Goal: Task Accomplishment & Management: Complete application form

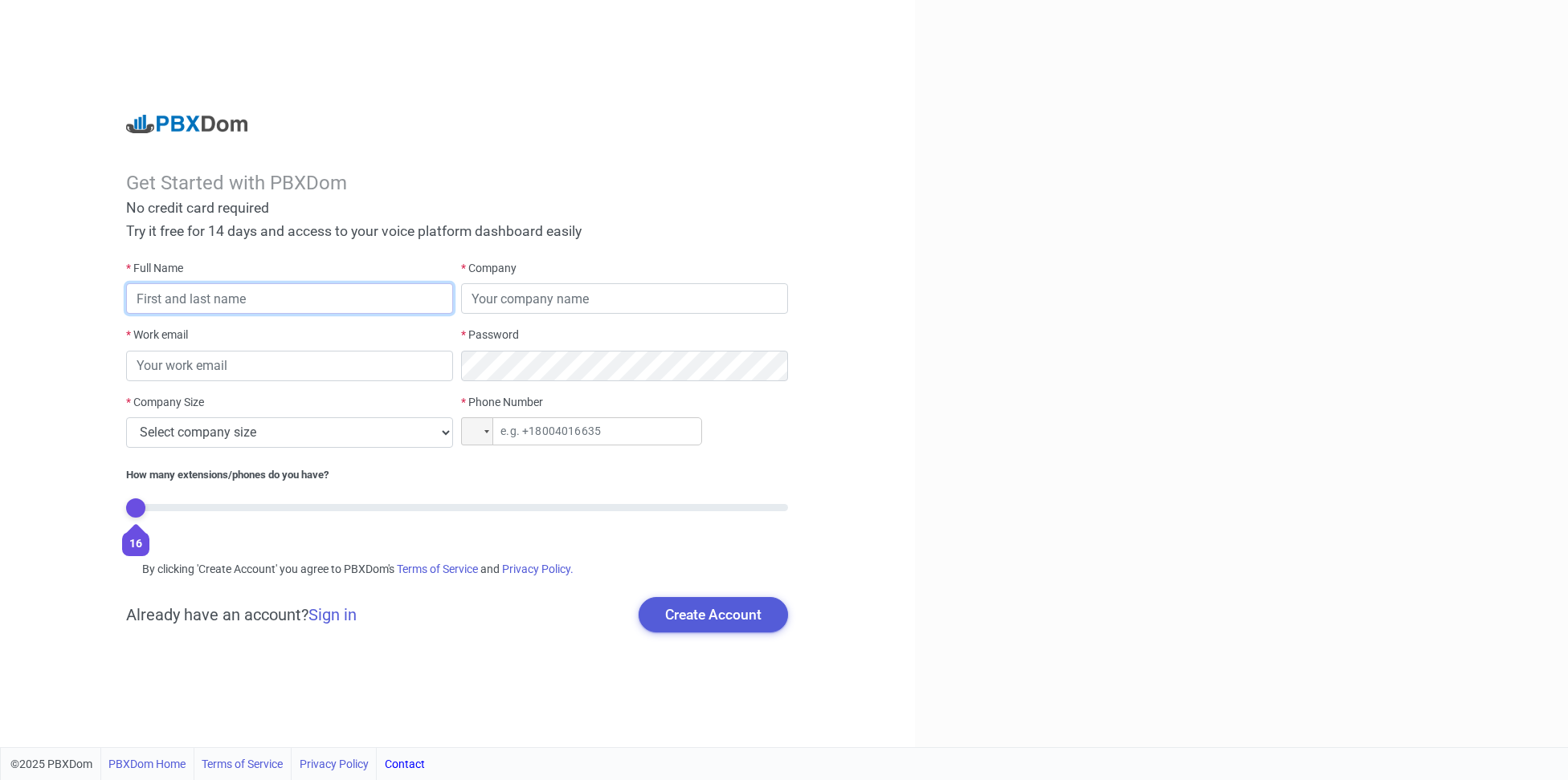
click at [318, 292] on input "text" at bounding box center [289, 298] width 327 height 31
type input "[PERSON_NAME]"
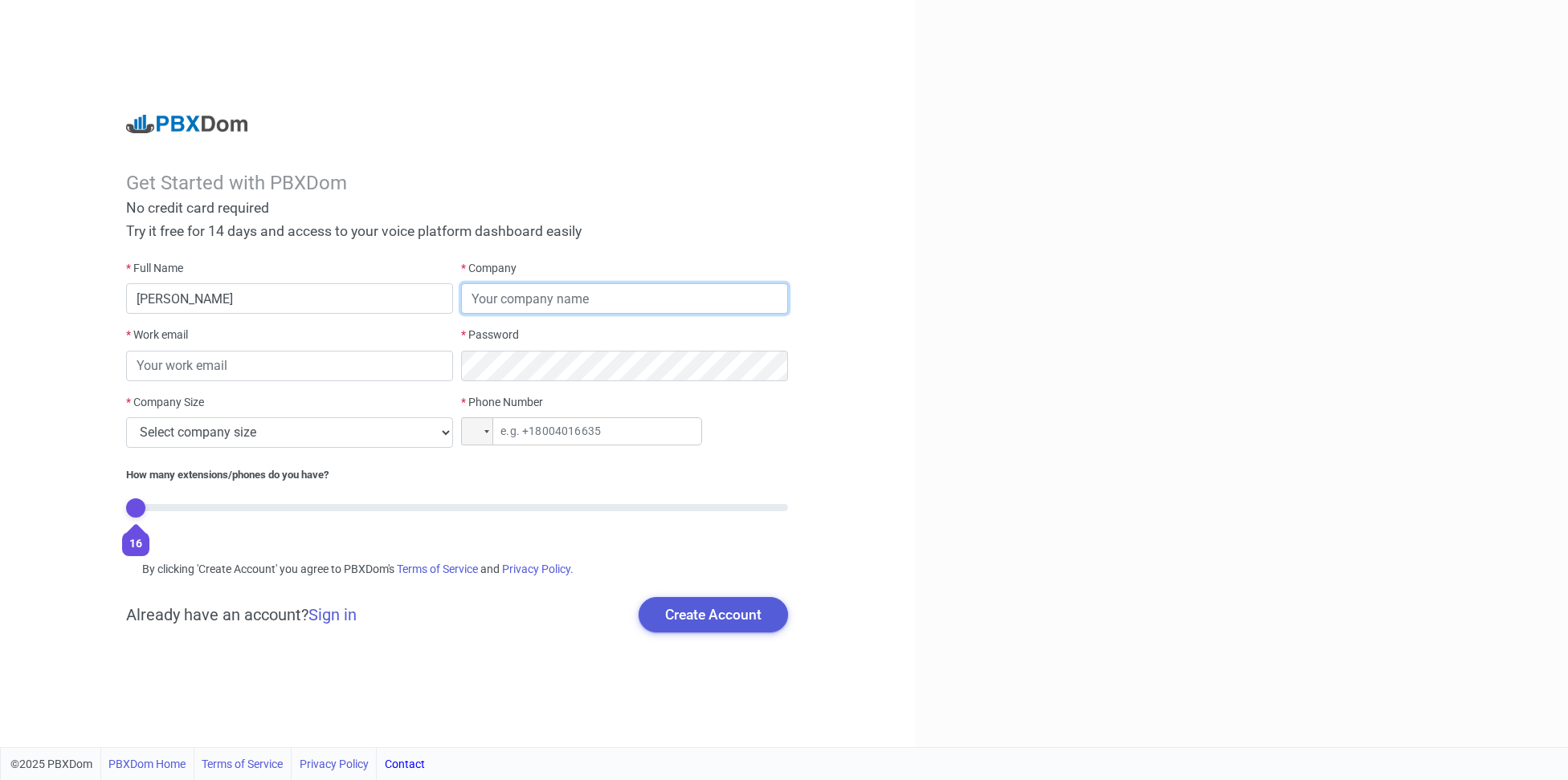
type input "Department of finance"
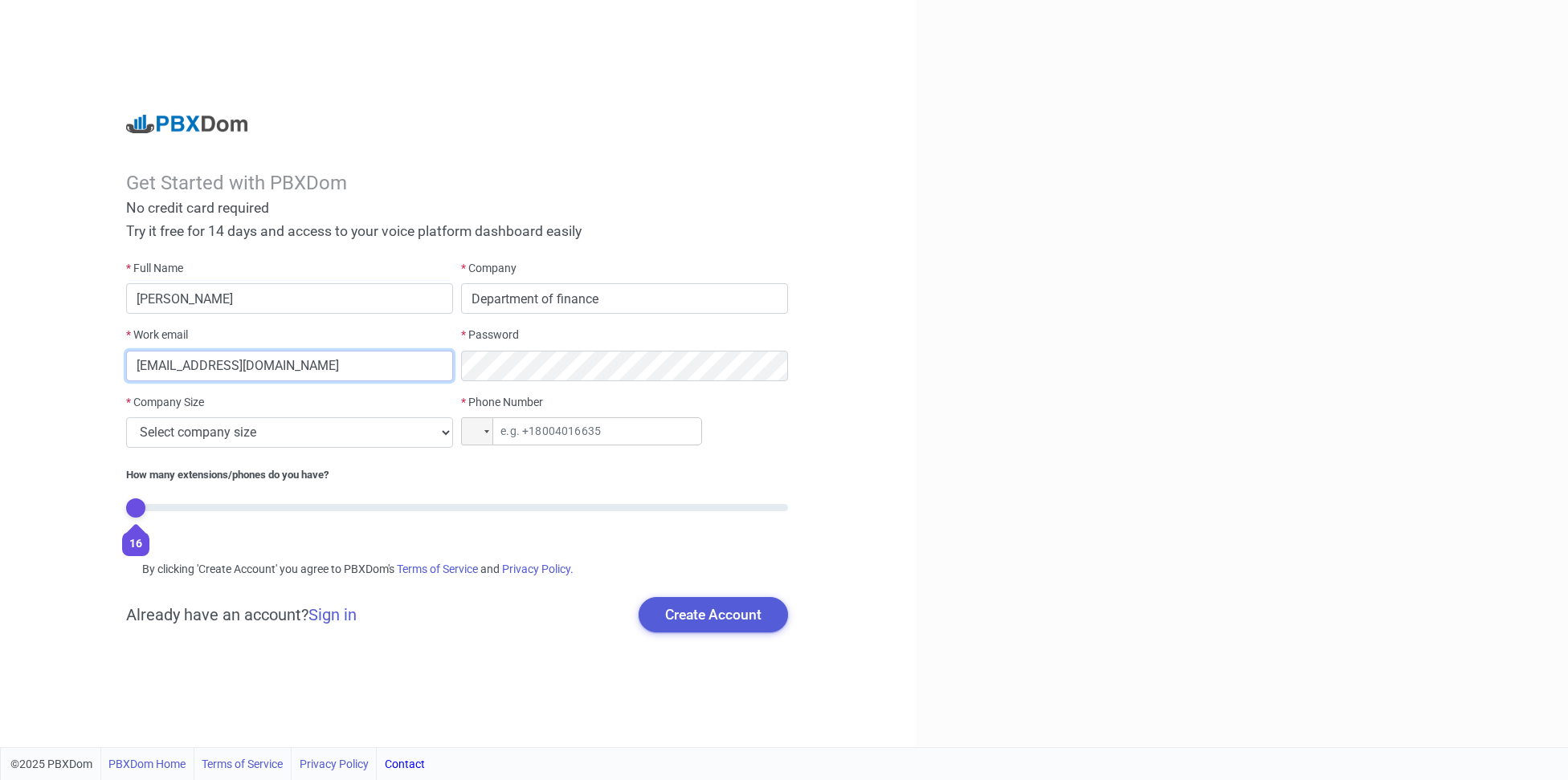
drag, startPoint x: 375, startPoint y: 366, endPoint x: -3, endPoint y: 337, distance: 379.1
click at [0, 337] on html "Get Started with PBXDom No credit card required Try it free for 14 days and acc…" at bounding box center [784, 390] width 1568 height 780
type input "[EMAIL_ADDRESS][DOMAIN_NAME]"
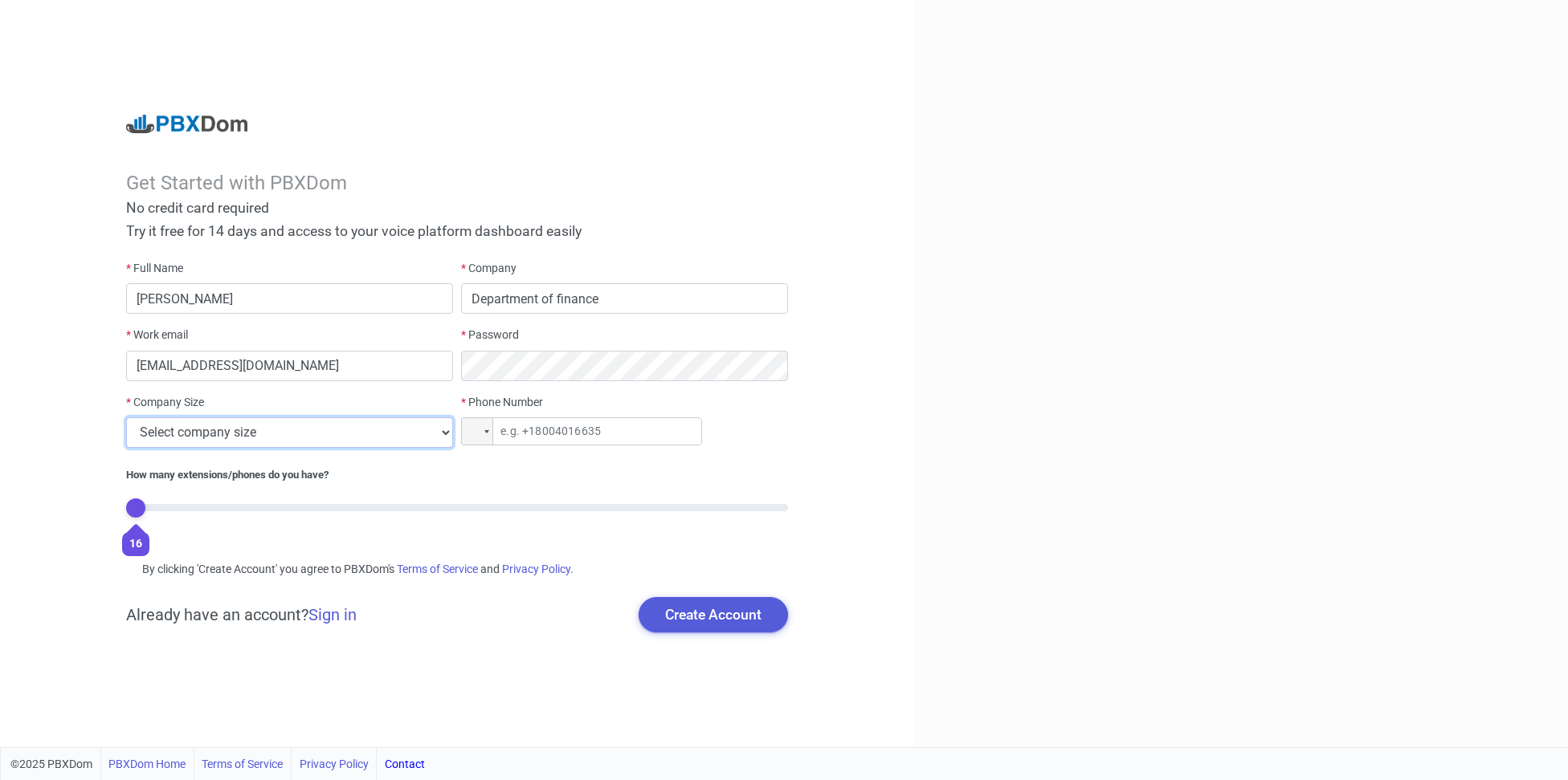
click at [305, 432] on select "Select company size 1 - 9 employees 10 - 49 employees 50 - 199 employees 200 - …" at bounding box center [289, 432] width 327 height 31
select select "5"
click at [126, 417] on select "Select company size 1 - 9 employees 10 - 49 employees 50 - 199 employees 200 - …" at bounding box center [289, 432] width 327 height 31
click at [570, 428] on input "tel" at bounding box center [581, 431] width 241 height 28
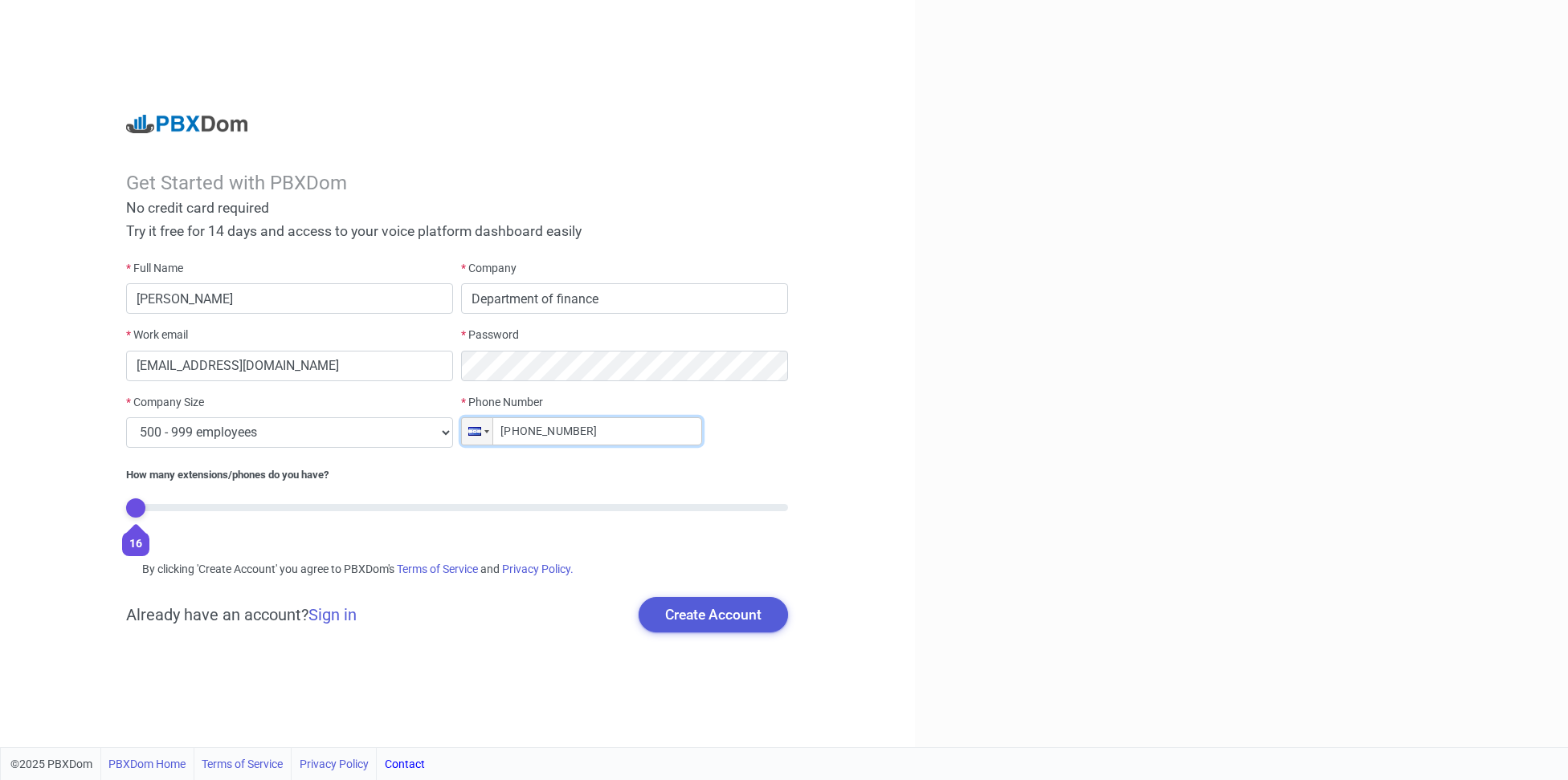
type input "+504 607 494"
drag, startPoint x: 583, startPoint y: 424, endPoint x: 321, endPoint y: 424, distance: 262.0
click at [321, 424] on div "* Full Name Anup Dubey * Company Department of finance * Work email sign2anup@g…" at bounding box center [456, 403] width 669 height 288
type input "+971 504 607 494"
click at [705, 616] on button "Create Account" at bounding box center [713, 615] width 149 height 35
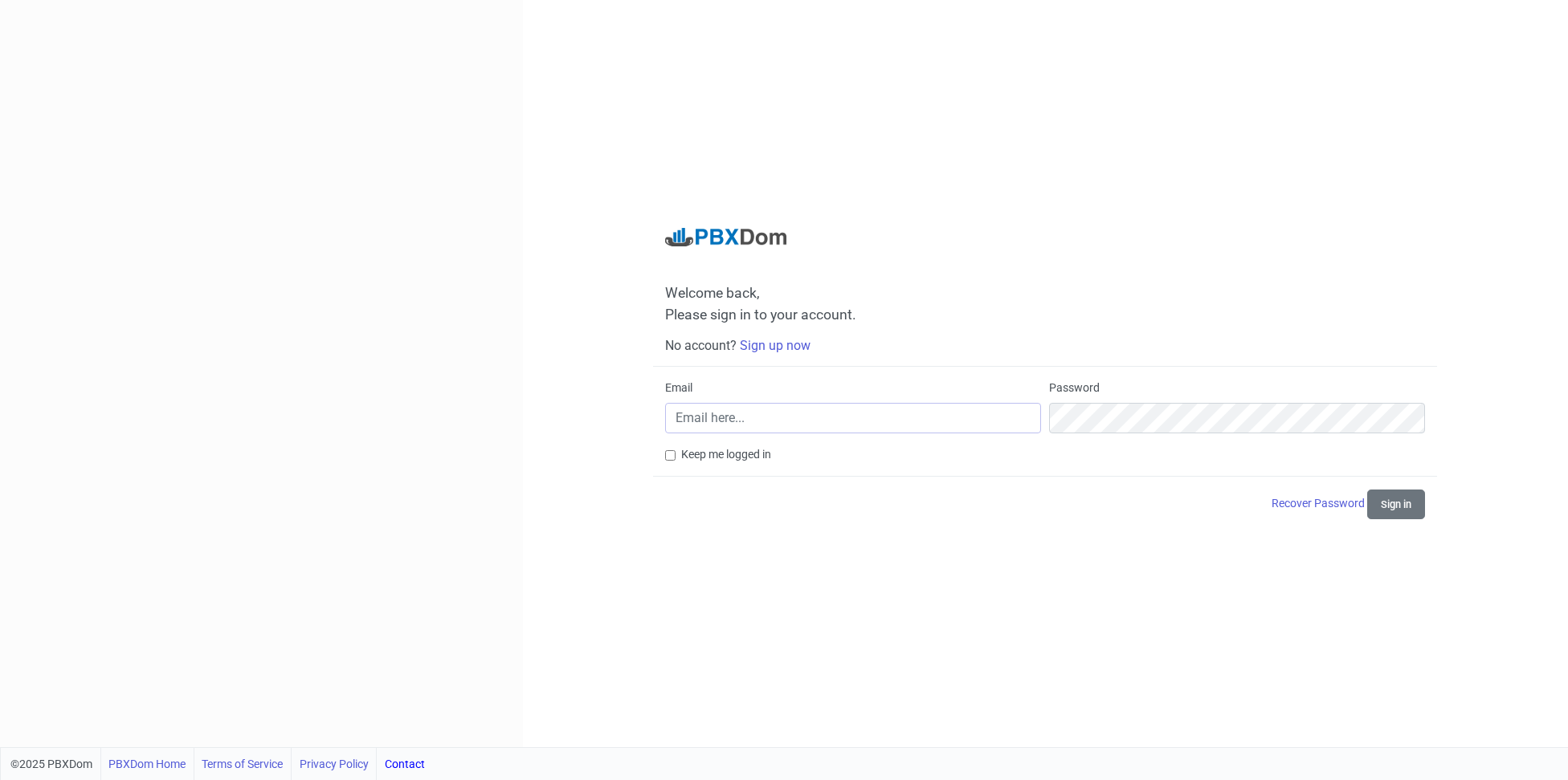
click at [791, 419] on input "Email" at bounding box center [853, 418] width 376 height 31
type input "[EMAIL_ADDRESS][DOMAIN_NAME]"
click at [1367, 490] on button "Sign in" at bounding box center [1396, 504] width 58 height 30
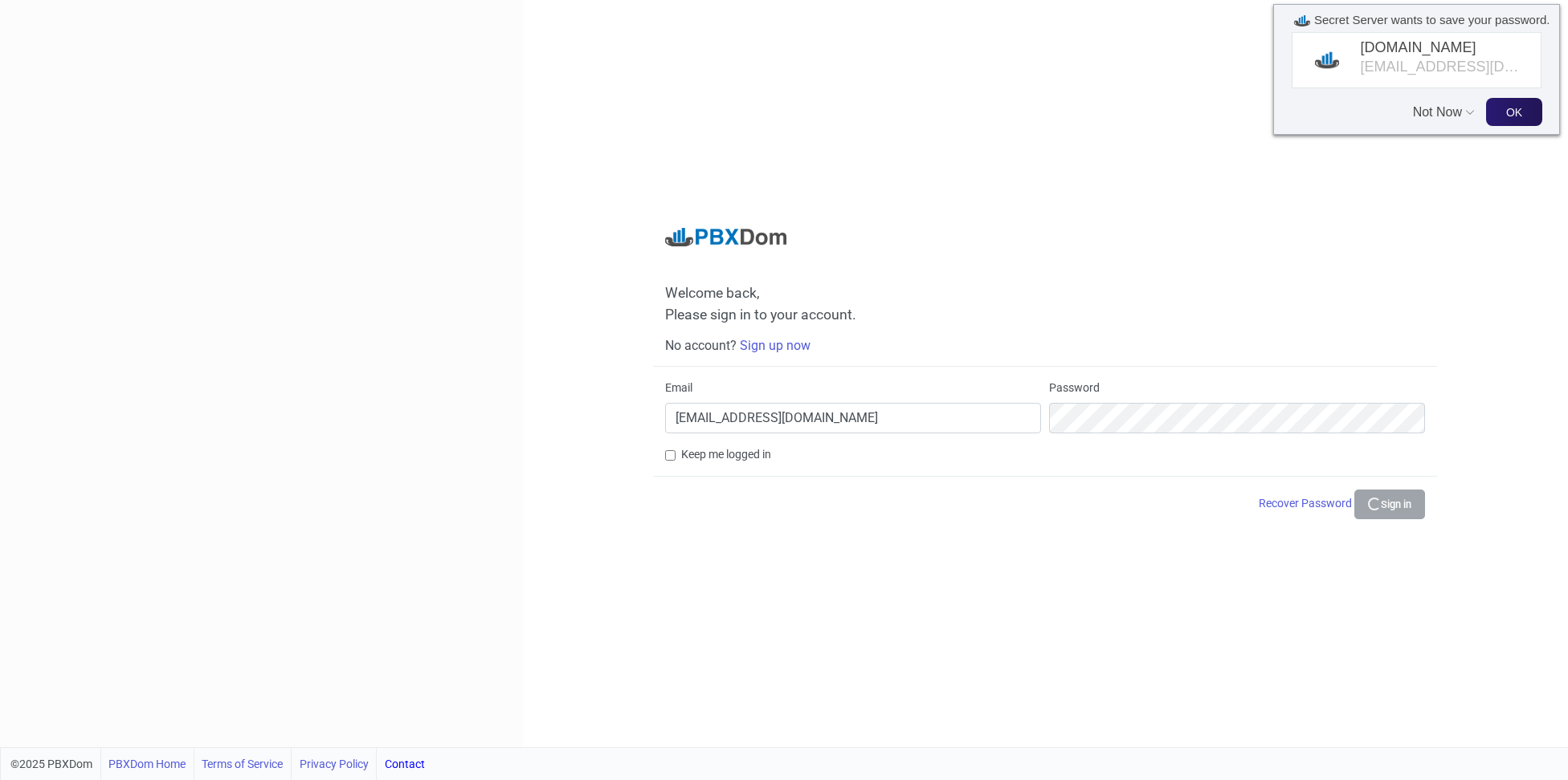
click at [1431, 111] on button "Not Now" at bounding box center [1439, 104] width 53 height 31
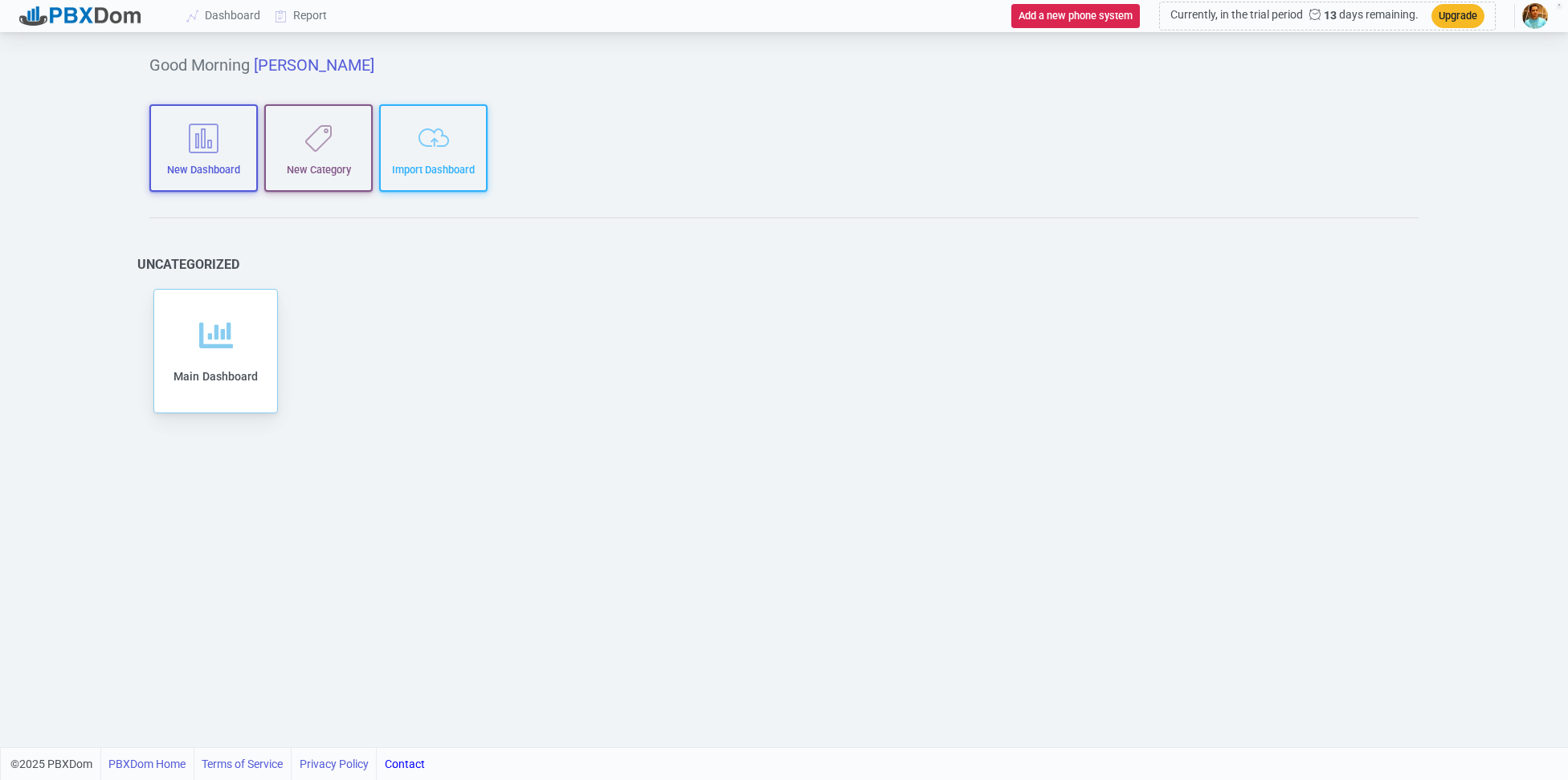
click at [447, 368] on div "Add to category Remove from category Edit Clone Export Delete Share Main Dashbo…" at bounding box center [783, 351] width 1269 height 132
click at [417, 138] on icon "button" at bounding box center [433, 138] width 86 height 31
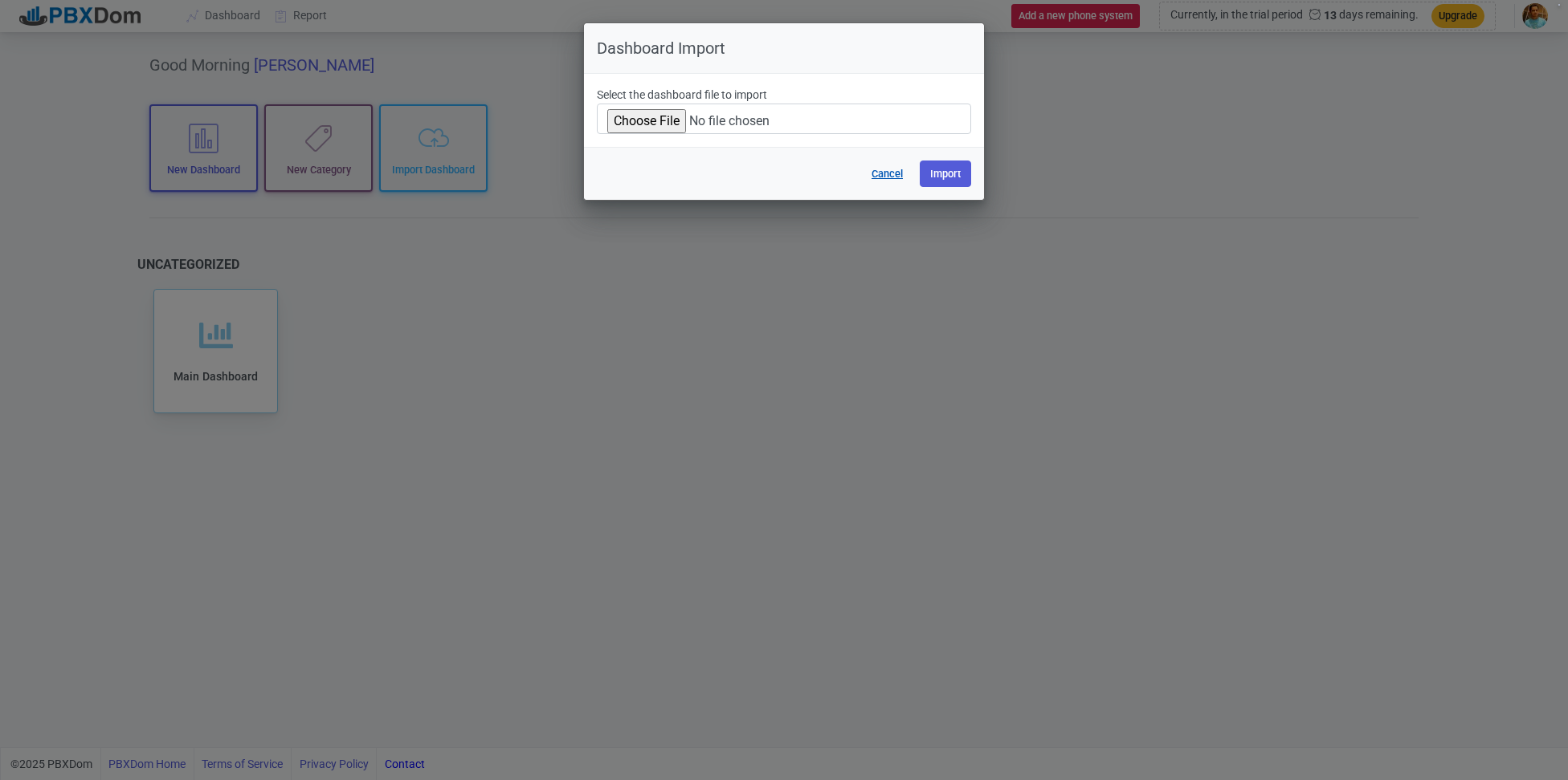
click at [896, 174] on button "Cancel" at bounding box center [887, 173] width 52 height 26
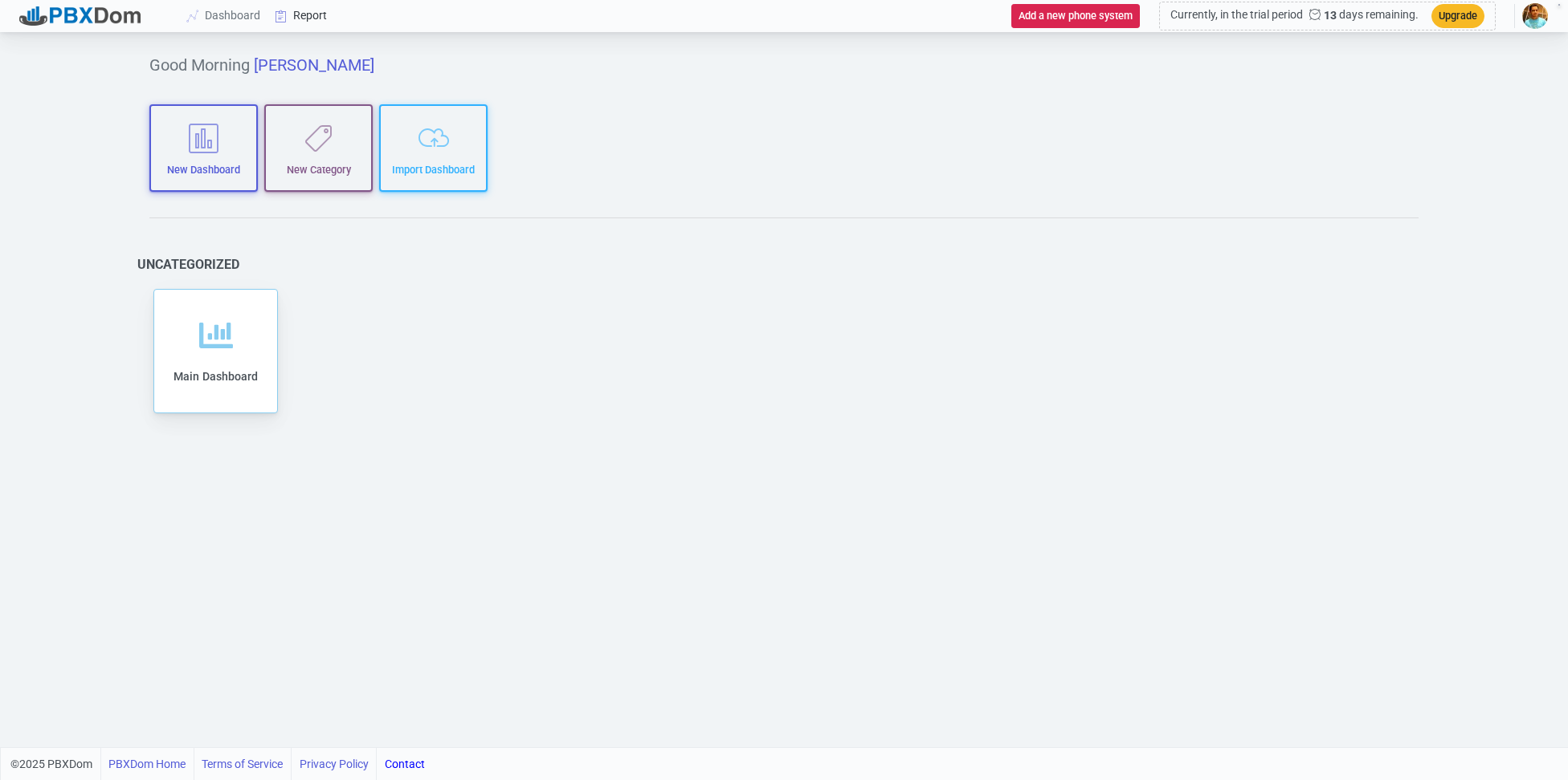
click at [296, 15] on link "Report" at bounding box center [302, 16] width 67 height 30
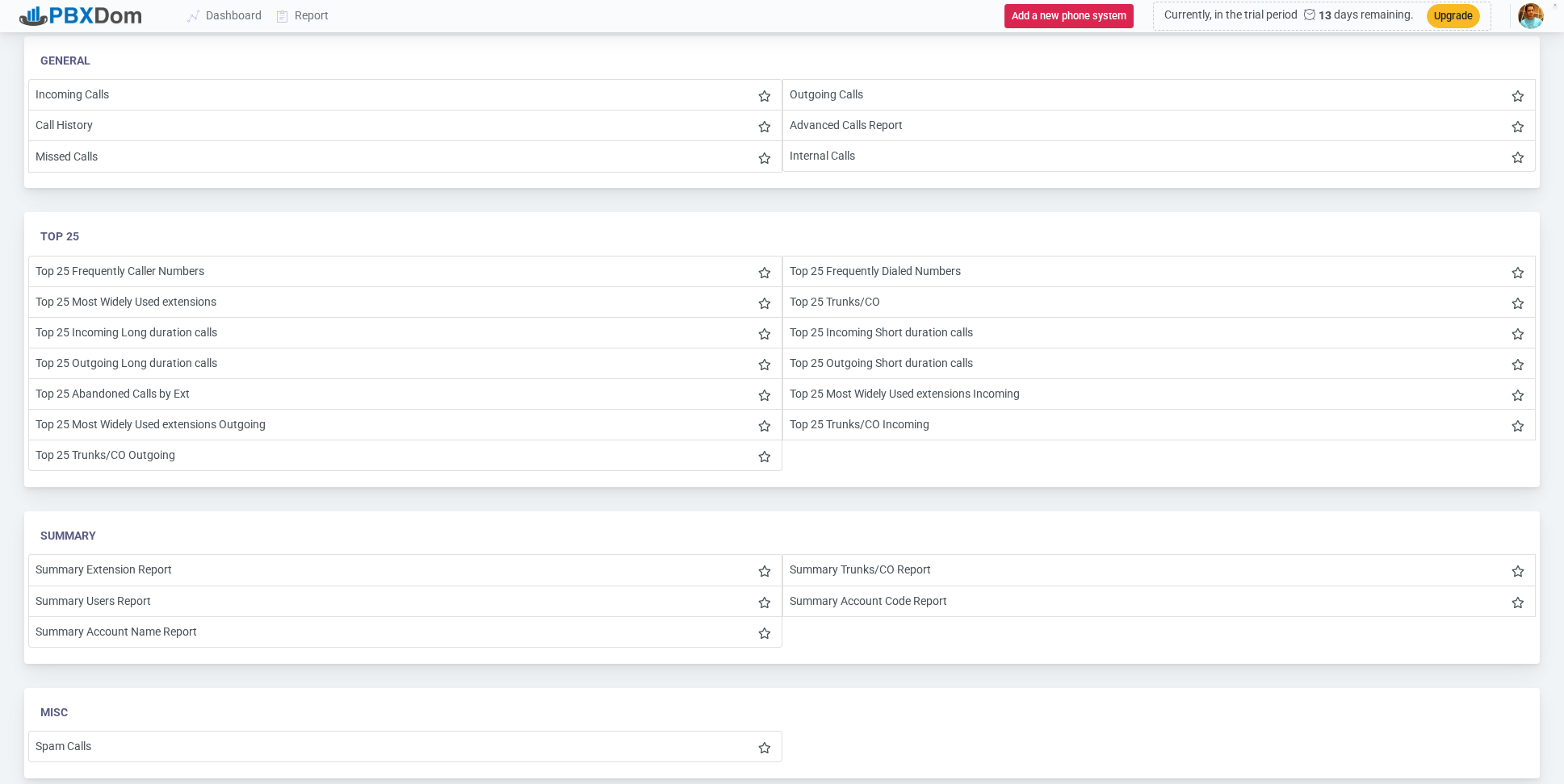
click at [1531, 17] on img "button" at bounding box center [1530, 16] width 26 height 26
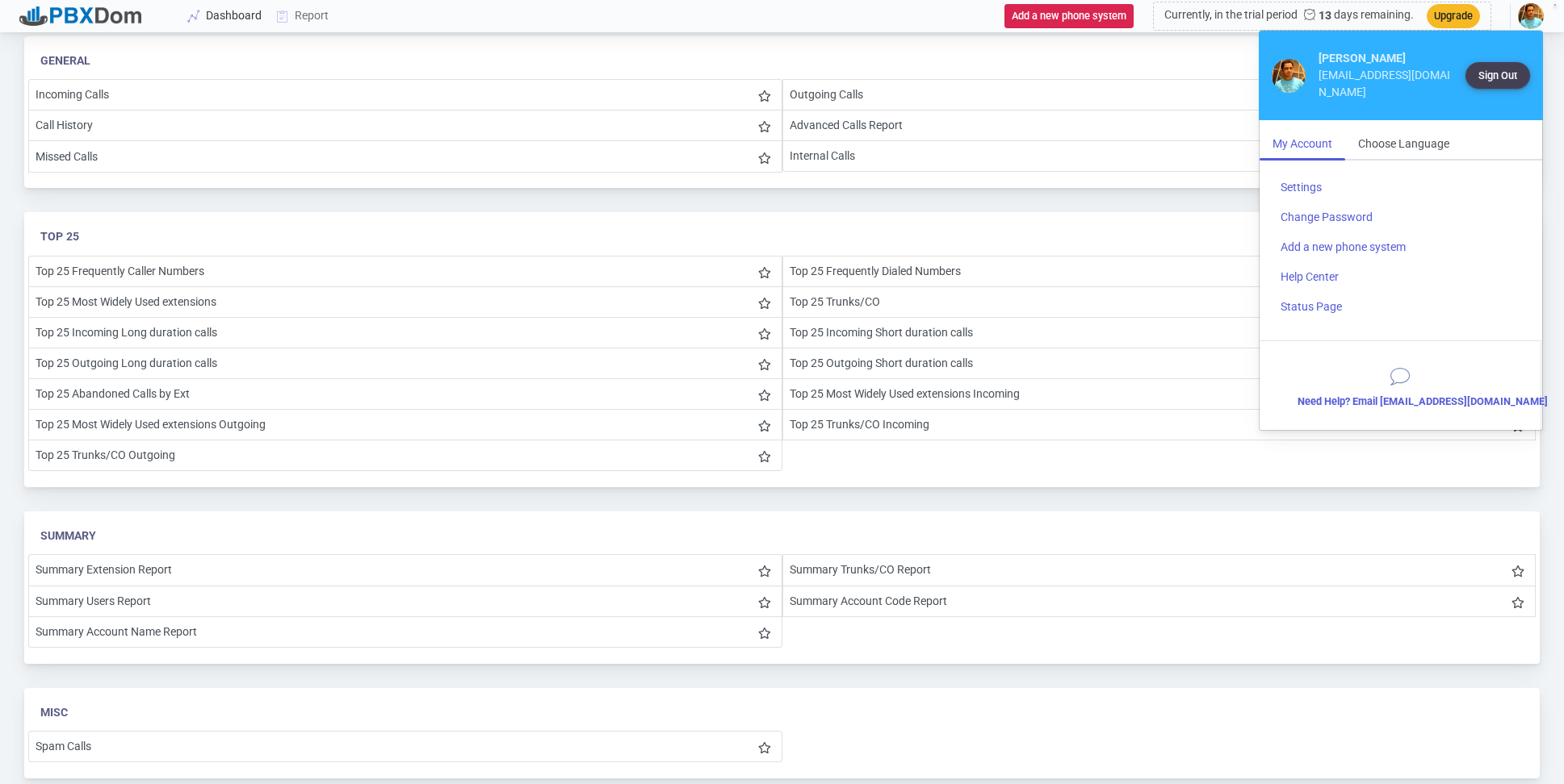
click at [205, 15] on icon at bounding box center [194, 16] width 24 height 13
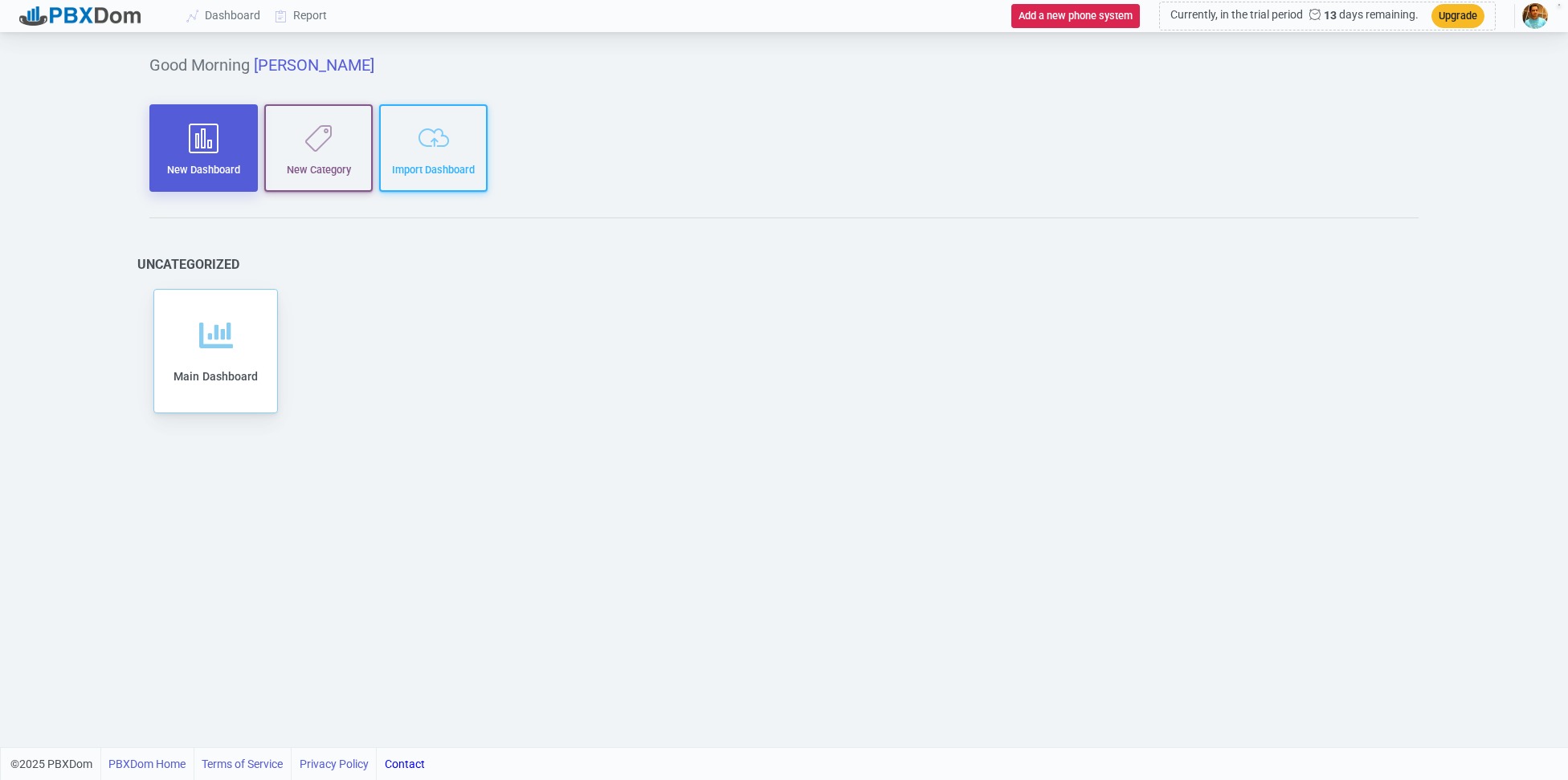
click at [215, 135] on icon "button" at bounding box center [203, 138] width 86 height 31
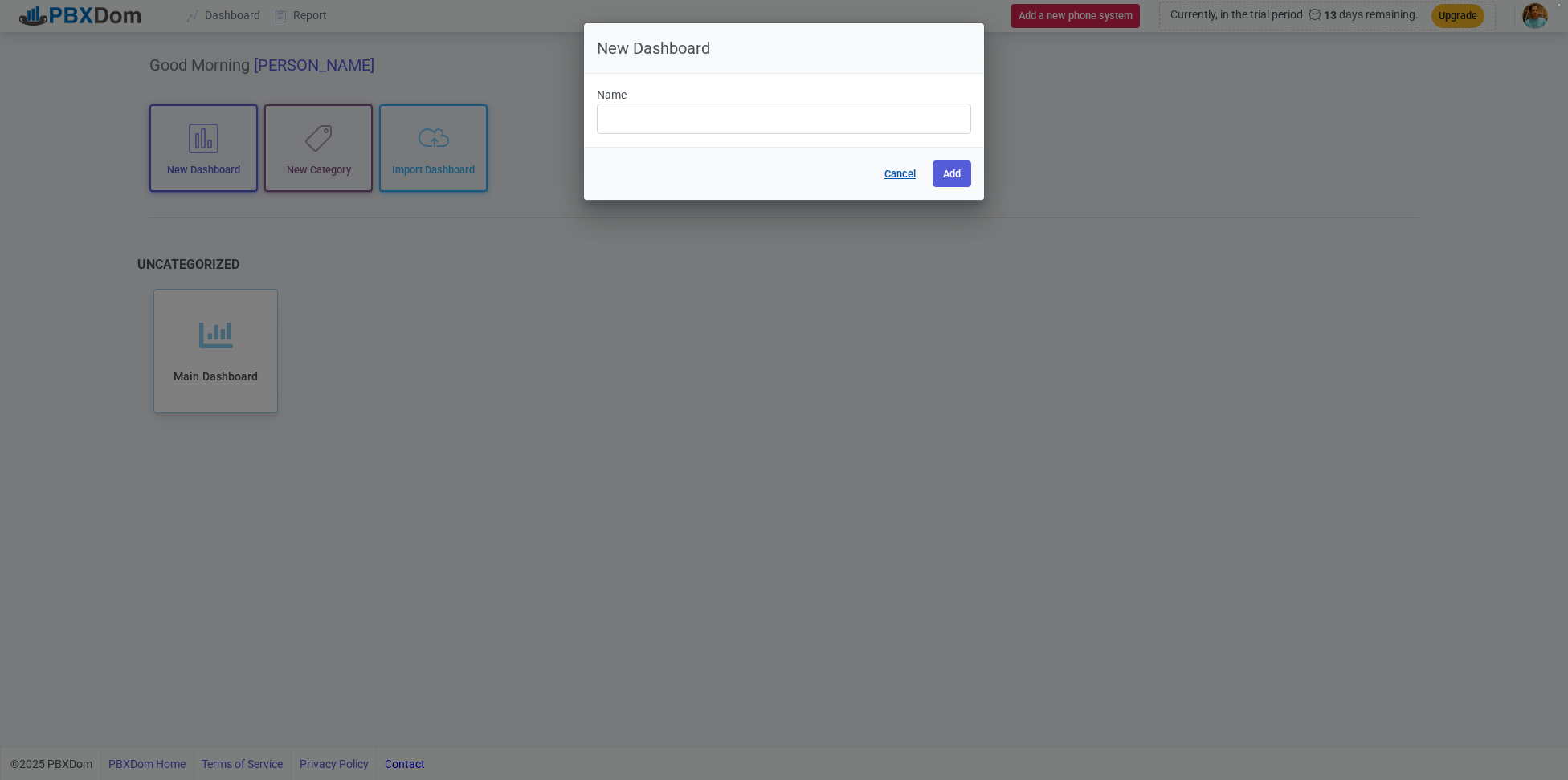
click at [884, 172] on button "Cancel" at bounding box center [899, 173] width 52 height 26
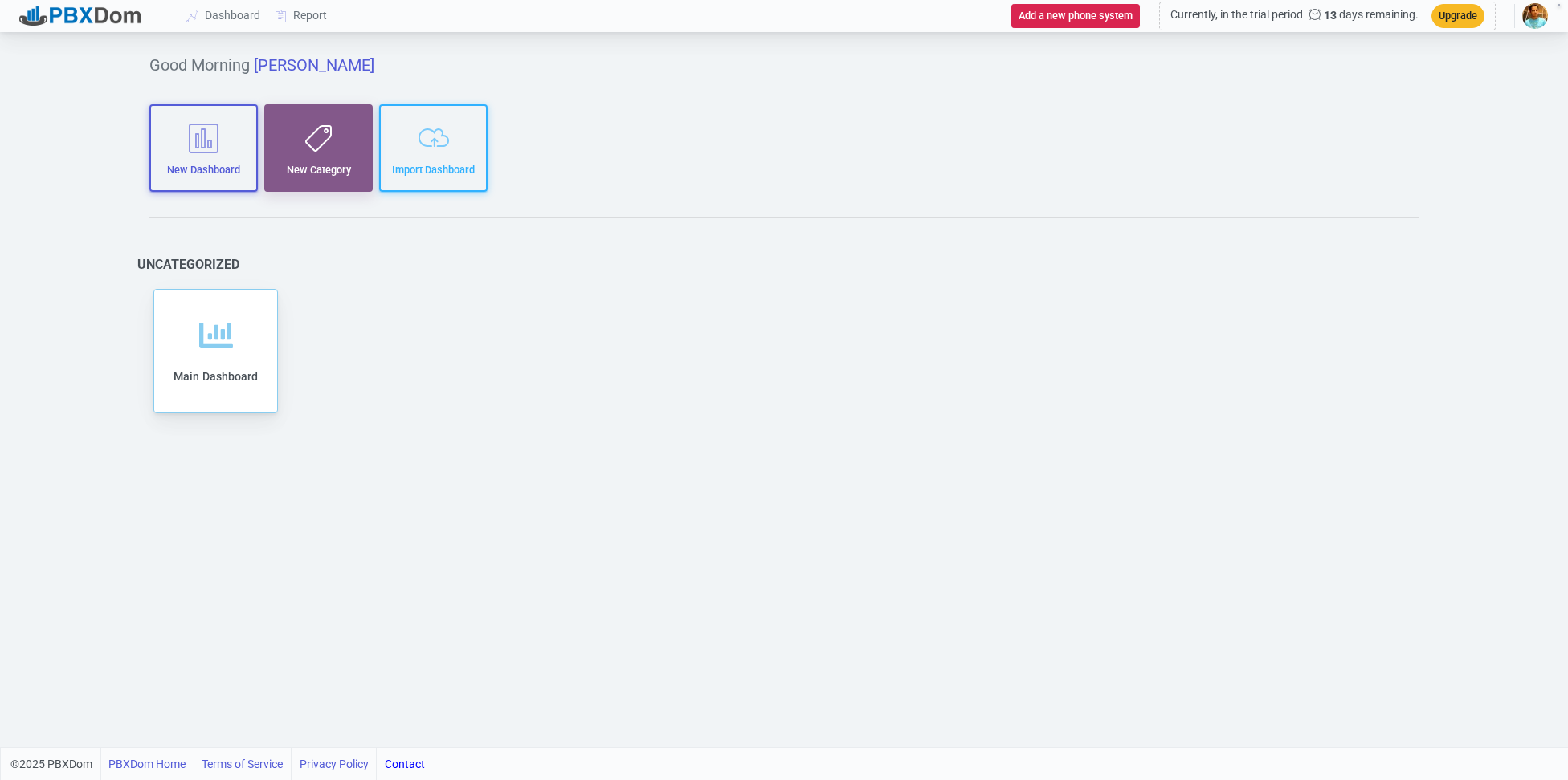
click at [302, 155] on button "New Category" at bounding box center [318, 148] width 108 height 87
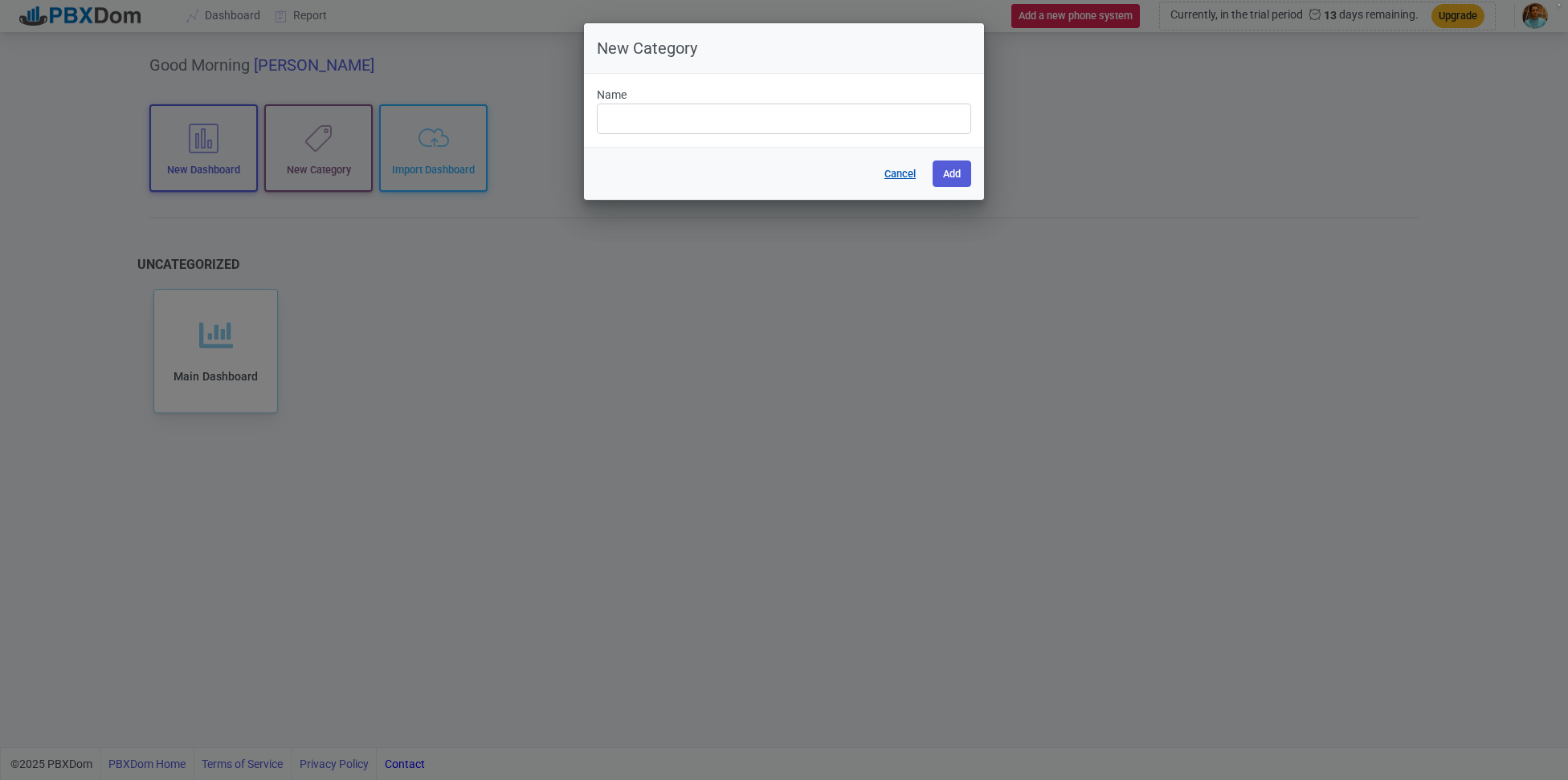
click at [893, 167] on button "Cancel" at bounding box center [899, 173] width 52 height 26
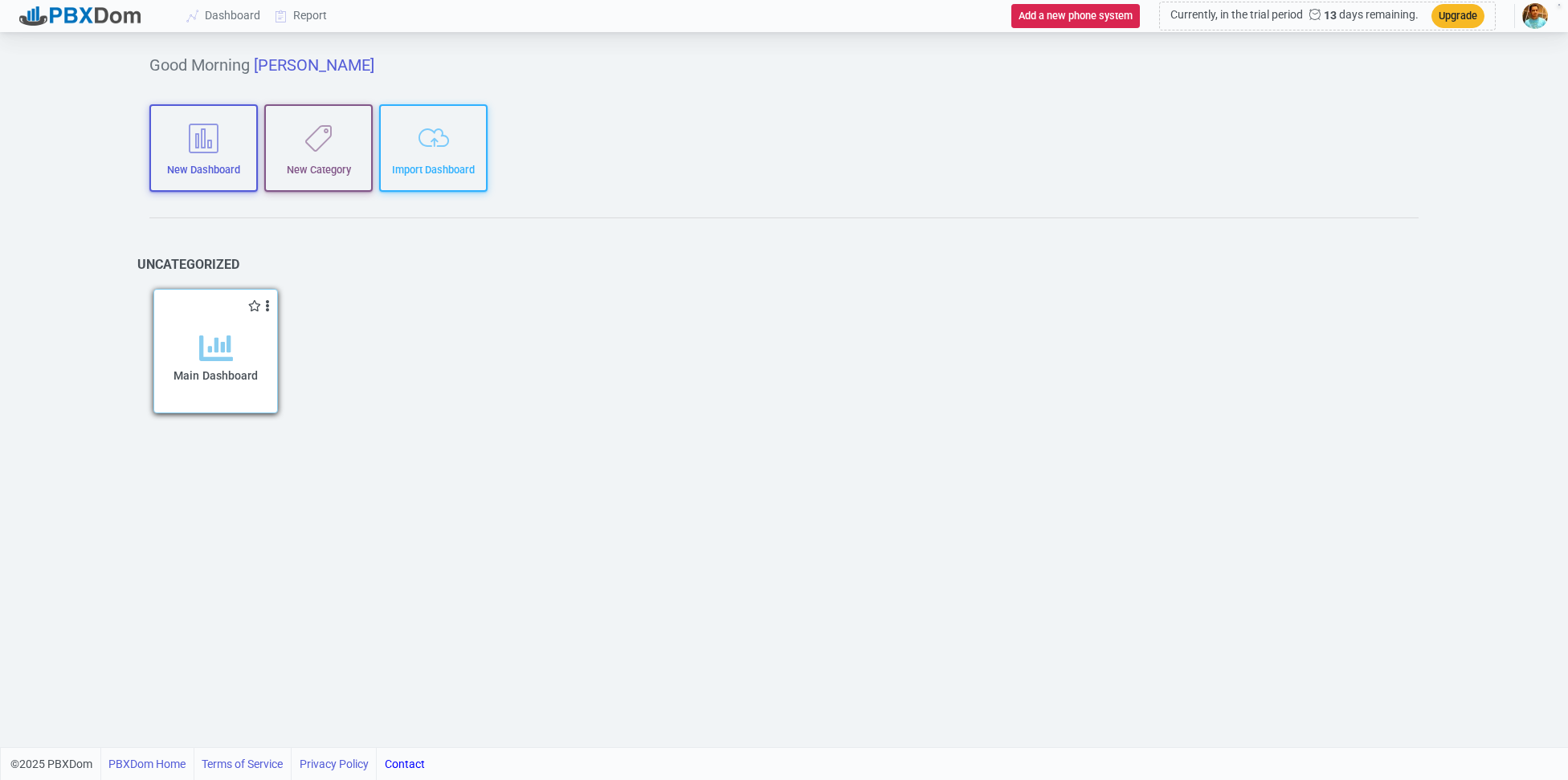
click at [225, 370] on span "Main Dashboard" at bounding box center [215, 376] width 85 height 13
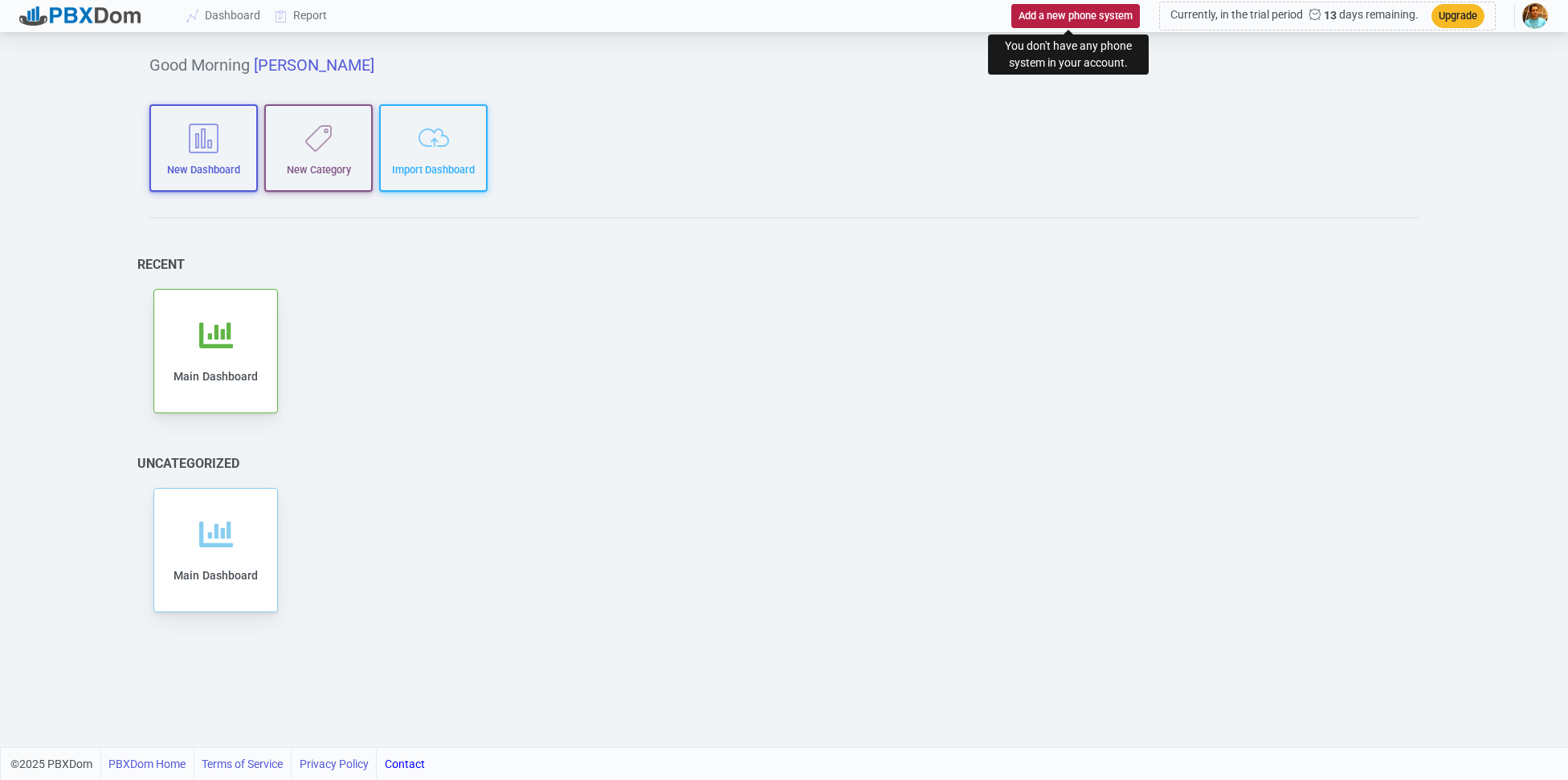
click at [1137, 15] on button "Add a new phone system" at bounding box center [1075, 15] width 128 height 23
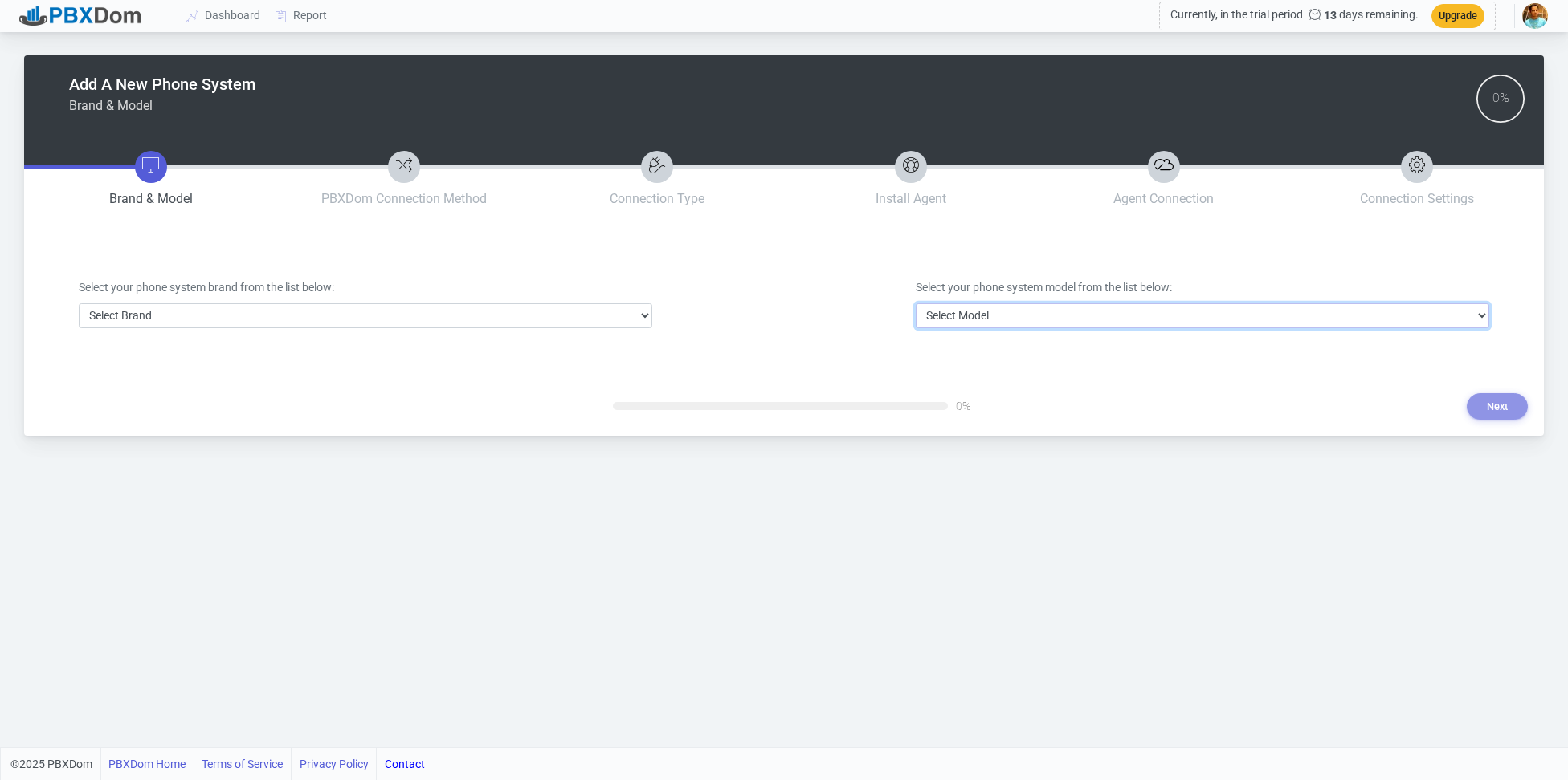
click at [953, 306] on select "Select Model" at bounding box center [1202, 316] width 574 height 25
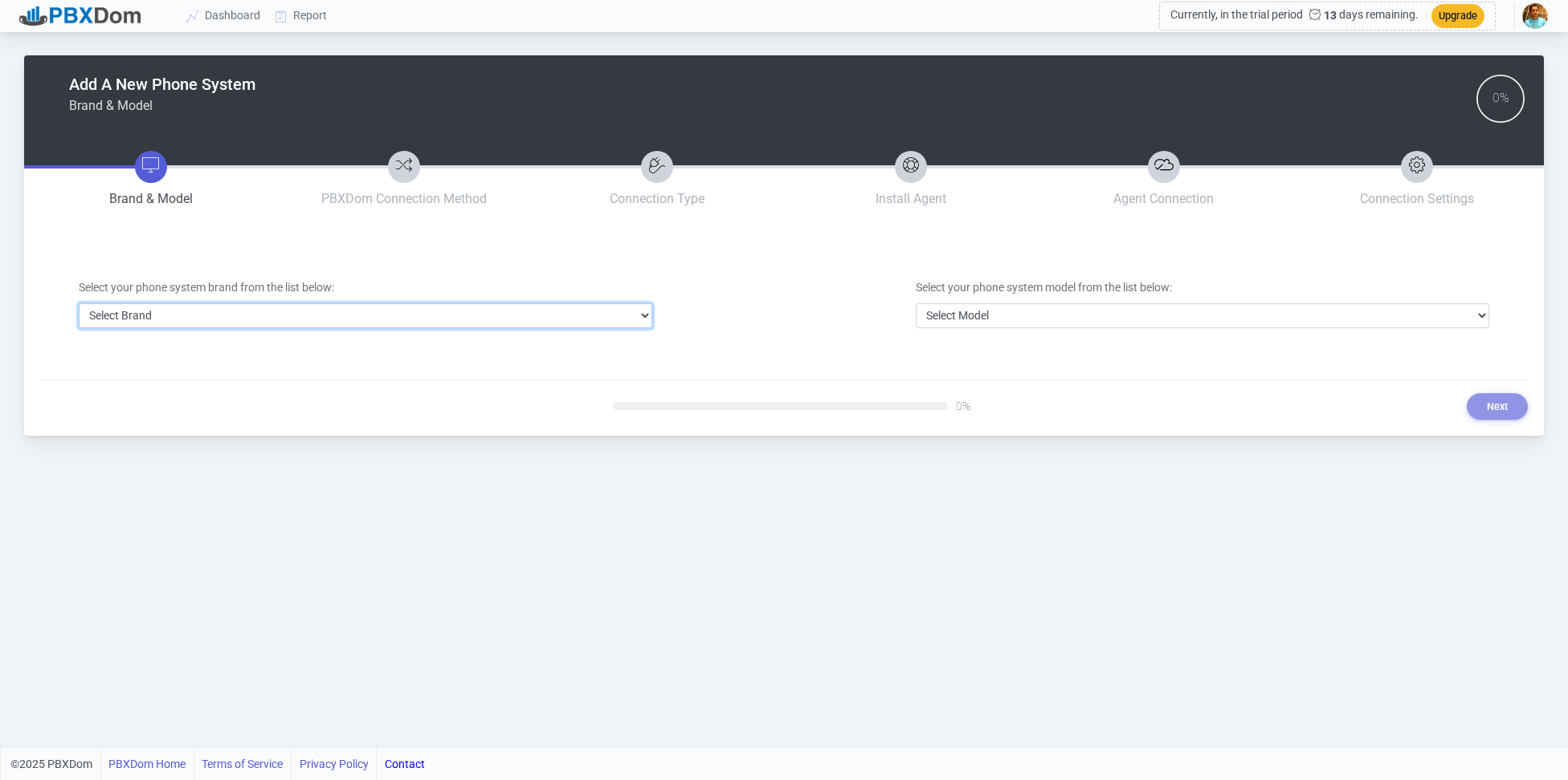
click at [581, 316] on select "Select Brand 3CX Avaya Cisco FreePBX/Asterisk Mitel Panasonic Yeastar" at bounding box center [366, 316] width 574 height 25
select select "5"
click at [79, 303] on select "Select Brand 3CX Avaya Cisco FreePBX/Asterisk Mitel Panasonic Yeastar" at bounding box center [366, 316] width 574 height 25
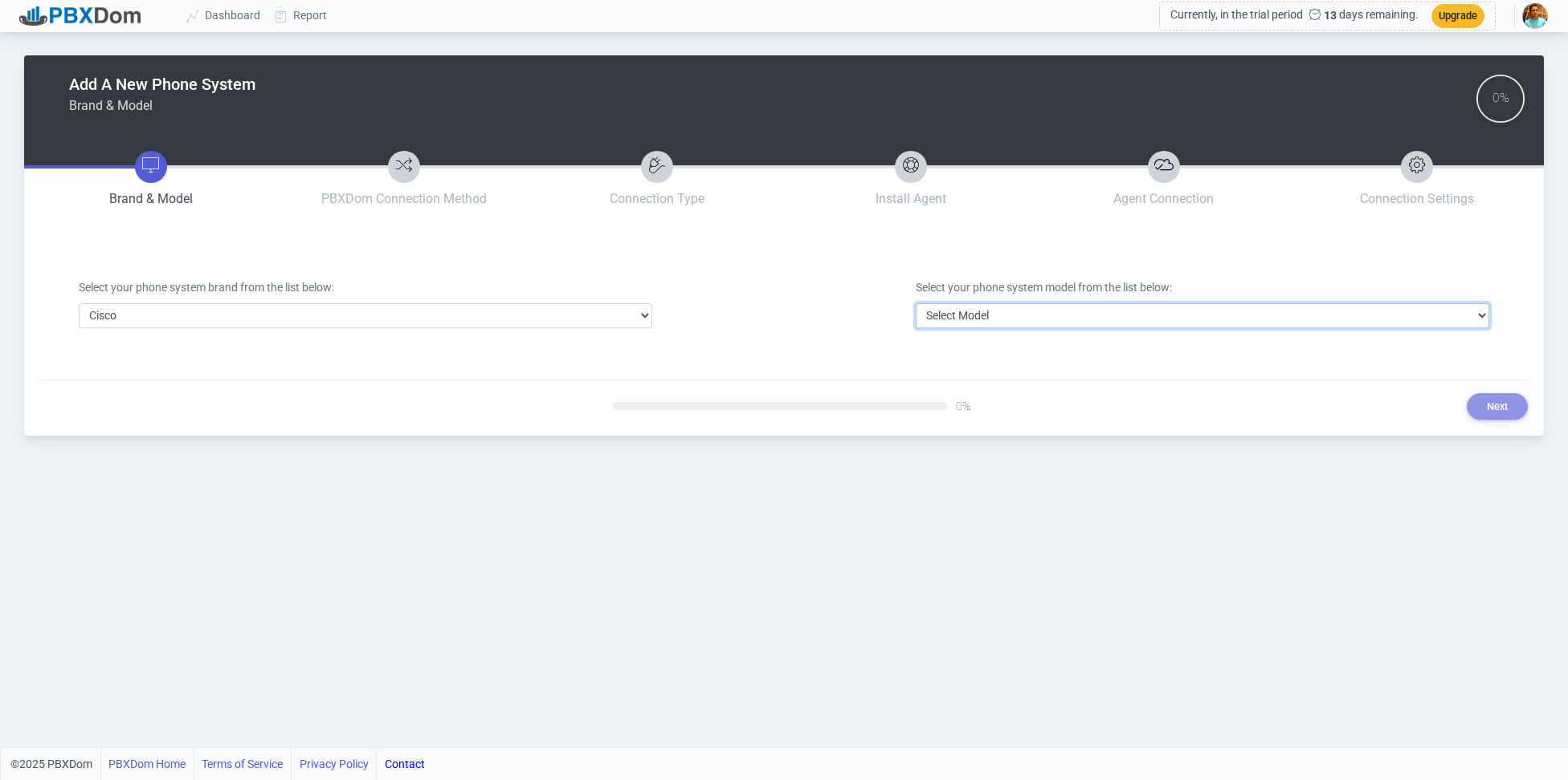
click at [1019, 316] on select "Select Model Business Edition 4000 or older Business Edition 6000/7000 CUCM bel…" at bounding box center [1202, 316] width 574 height 25
select select "62"
click at [915, 303] on select "Select Model Business Edition 4000 or older Business Edition 6000/7000 CUCM bel…" at bounding box center [1202, 316] width 574 height 25
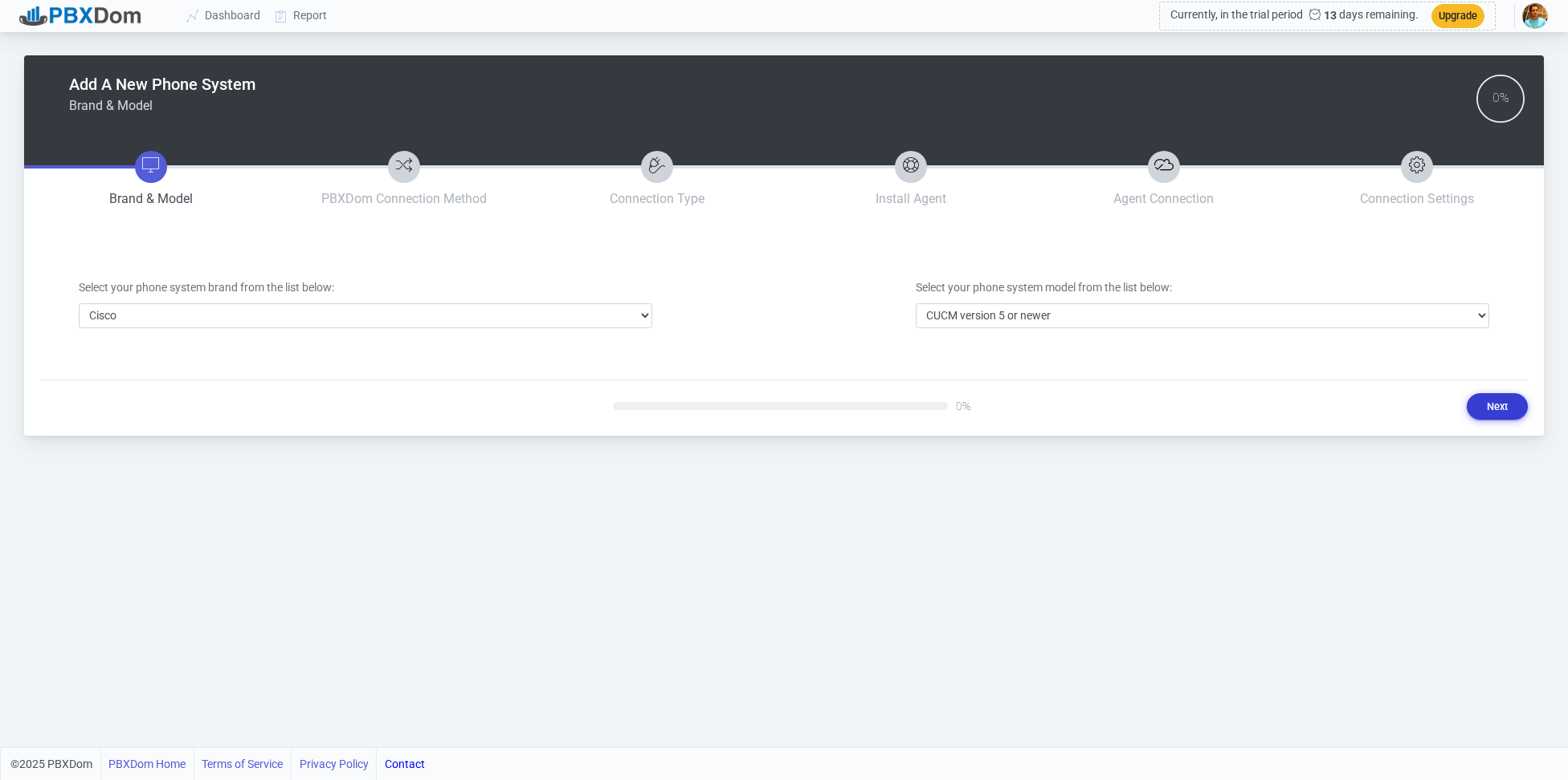
click at [1494, 398] on button "Next" at bounding box center [1497, 407] width 61 height 26
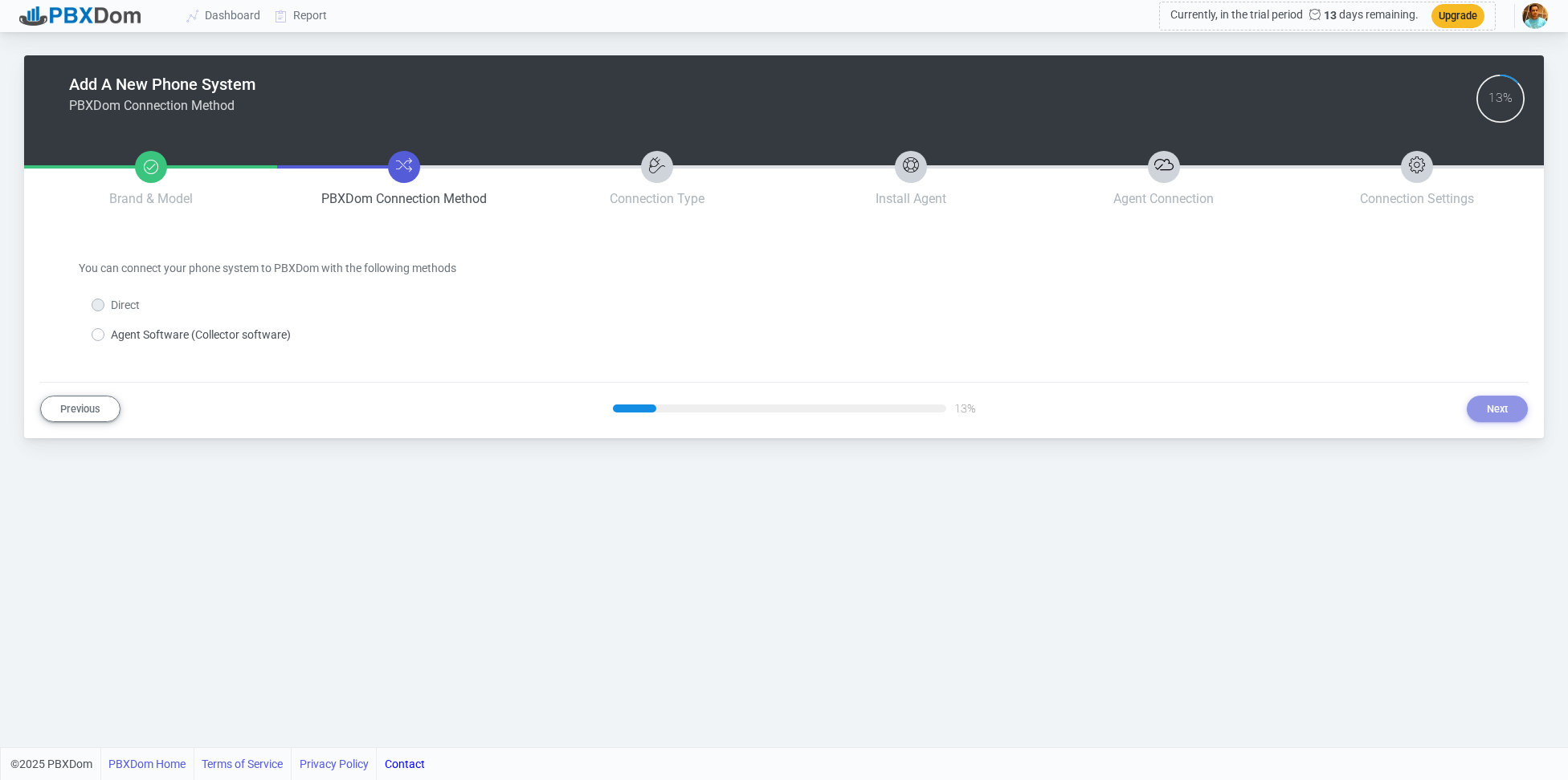
click at [254, 331] on label "Agent Software (Collector software)" at bounding box center [200, 335] width 180 height 17
click at [121, 331] on input "Agent Software (Collector software)" at bounding box center [115, 331] width 10 height 10
radio input "true"
click at [1496, 411] on button "Next" at bounding box center [1497, 409] width 61 height 26
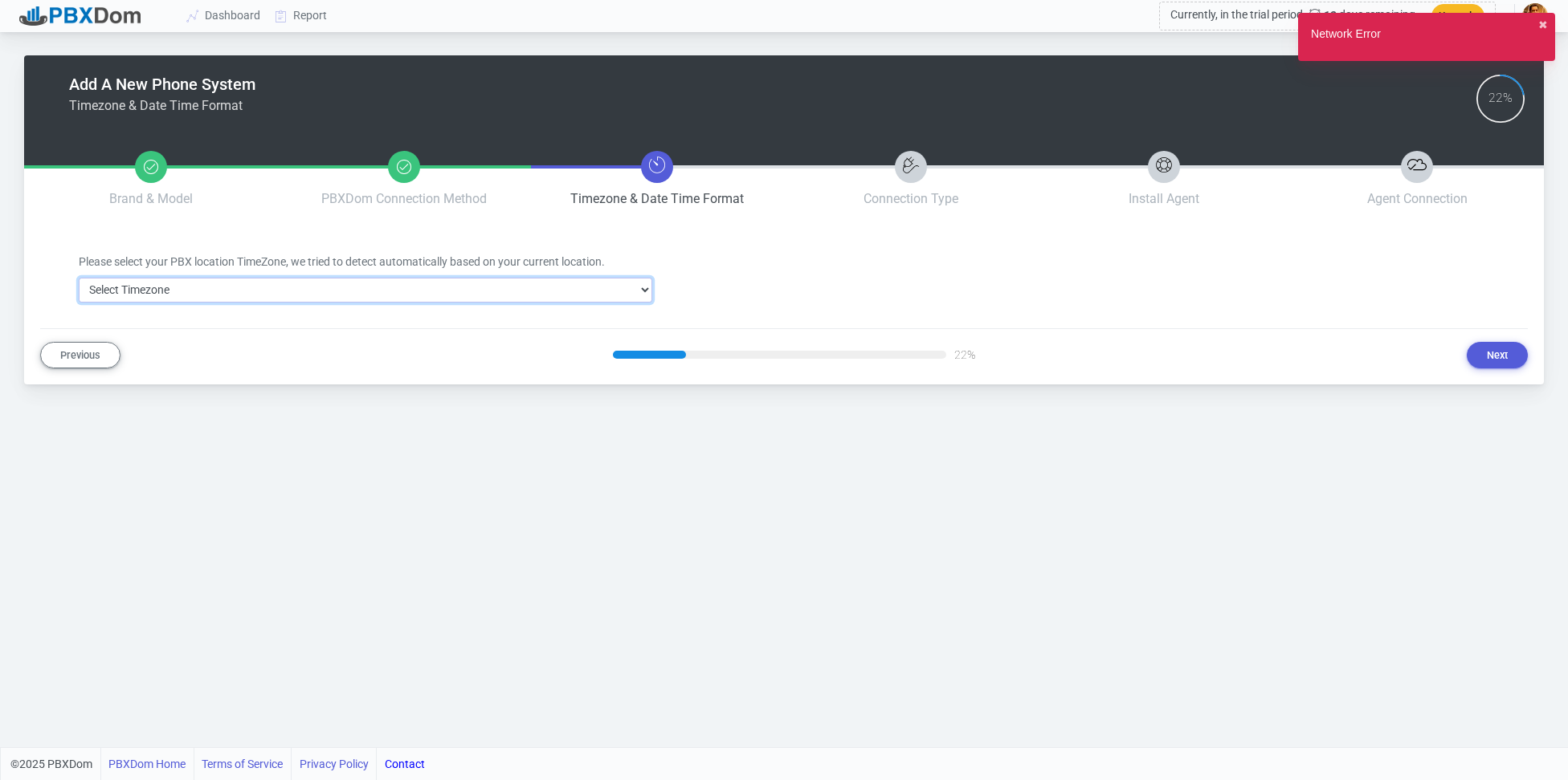
click at [571, 293] on select "Select Timezone [GEOGRAPHIC_DATA]/[GEOGRAPHIC_DATA] [GEOGRAPHIC_DATA]/[GEOGRAPH…" at bounding box center [366, 289] width 574 height 25
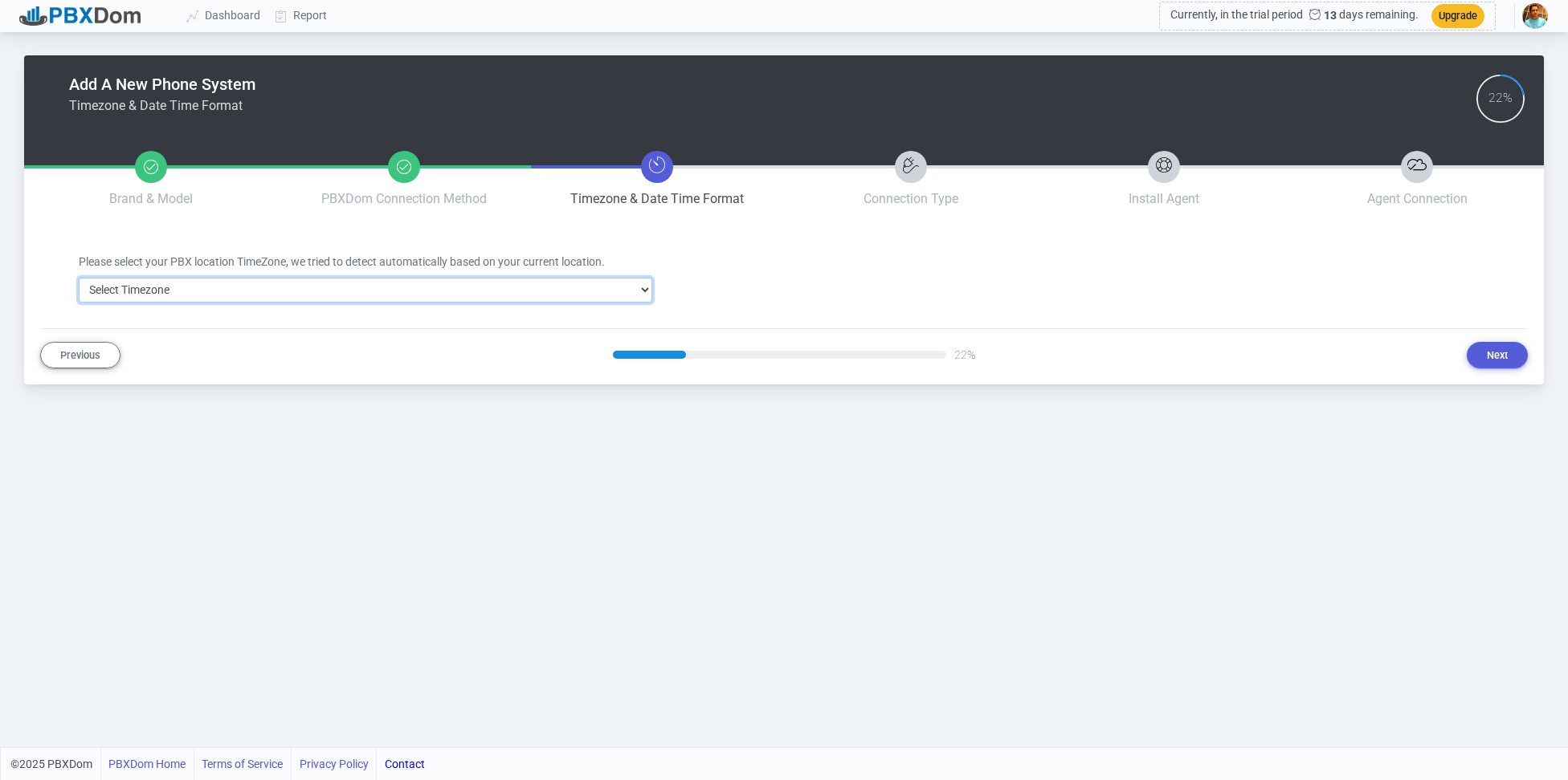
select select "2"
click at [79, 277] on select "Select Timezone [GEOGRAPHIC_DATA]/[GEOGRAPHIC_DATA] [GEOGRAPHIC_DATA]/[GEOGRAPH…" at bounding box center [366, 289] width 574 height 25
click at [1517, 356] on button "Next" at bounding box center [1497, 355] width 61 height 26
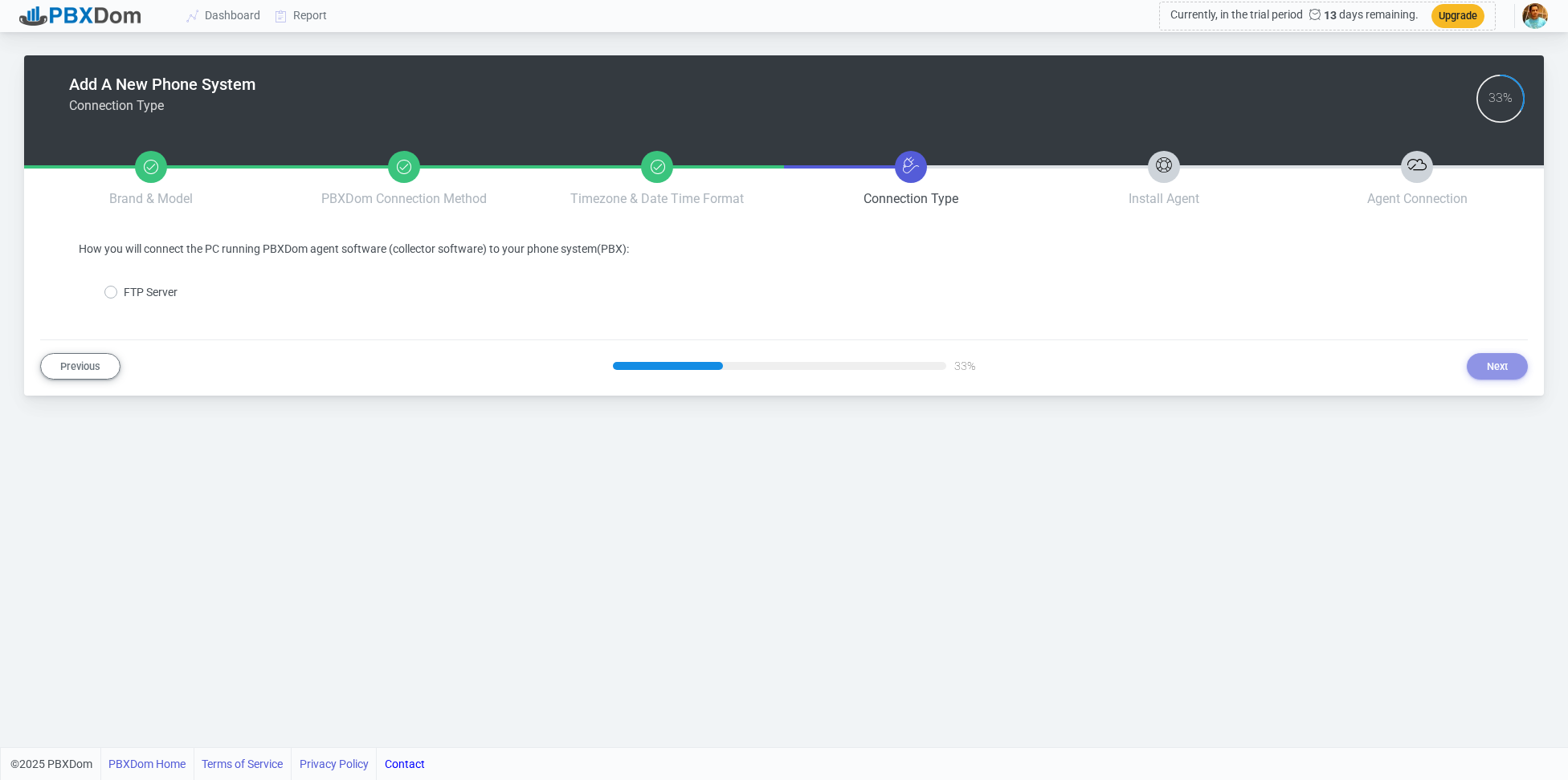
click at [121, 289] on div "FTP Server" at bounding box center [141, 292] width 73 height 17
click at [126, 291] on label "FTP Server" at bounding box center [151, 292] width 54 height 17
click at [126, 291] on input "FTP Server" at bounding box center [128, 289] width 10 height 10
radio input "true"
click at [1499, 369] on button "Next" at bounding box center [1497, 366] width 61 height 26
